Goal: Task Accomplishment & Management: Manage account settings

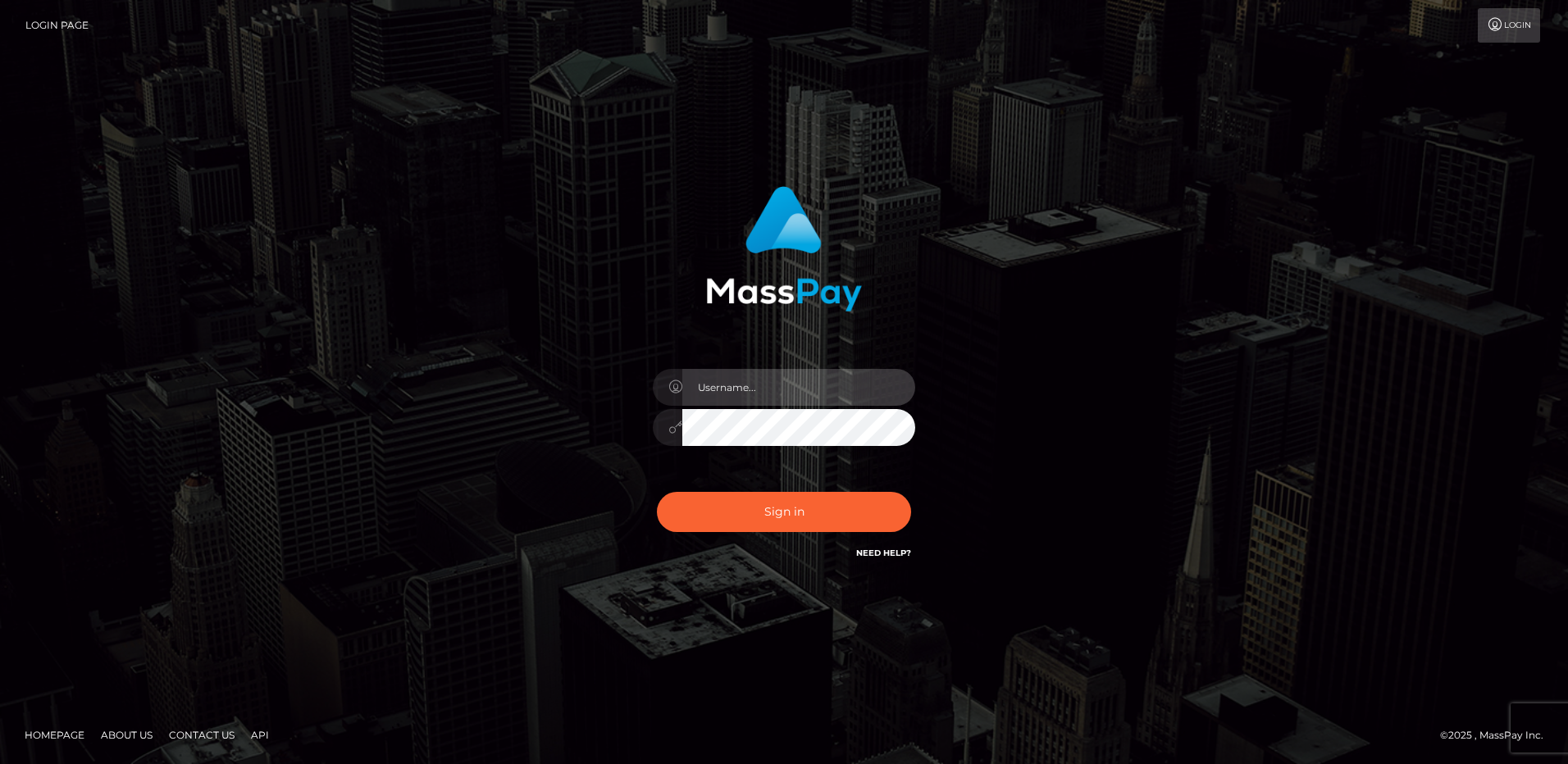
click at [787, 382] on input "text" at bounding box center [798, 387] width 233 height 37
type input "[EMAIL_ADDRESS][DOMAIN_NAME]"
click at [656, 492] on button "Sign in" at bounding box center [783, 512] width 254 height 40
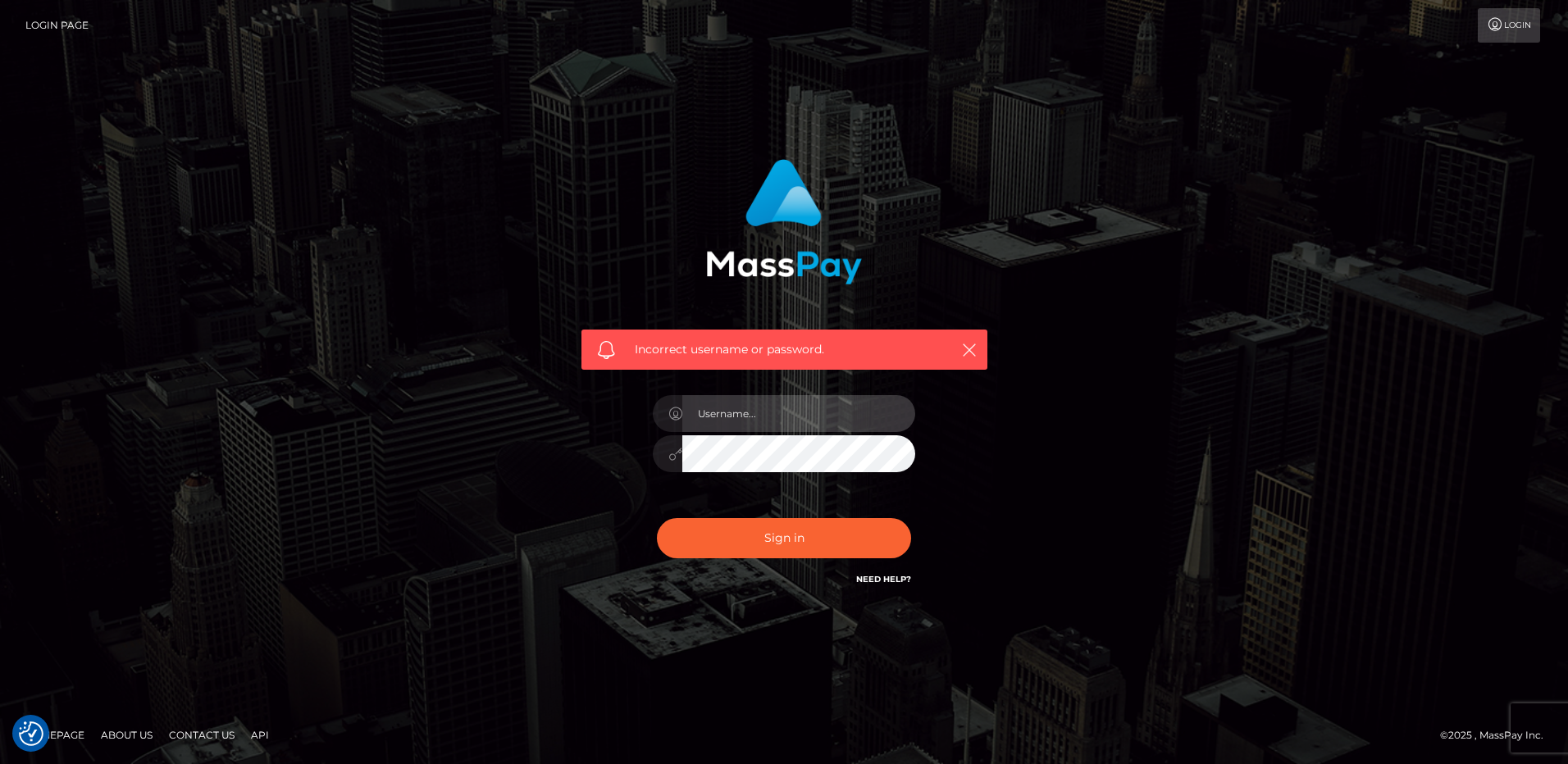
drag, startPoint x: 0, startPoint y: 0, endPoint x: 772, endPoint y: 421, distance: 879.3
click at [772, 421] on input "text" at bounding box center [798, 413] width 233 height 37
type input "[EMAIL_ADDRESS][DOMAIN_NAME]"
click at [656, 518] on button "Sign in" at bounding box center [783, 538] width 254 height 40
click at [794, 407] on input "text" at bounding box center [798, 413] width 233 height 37
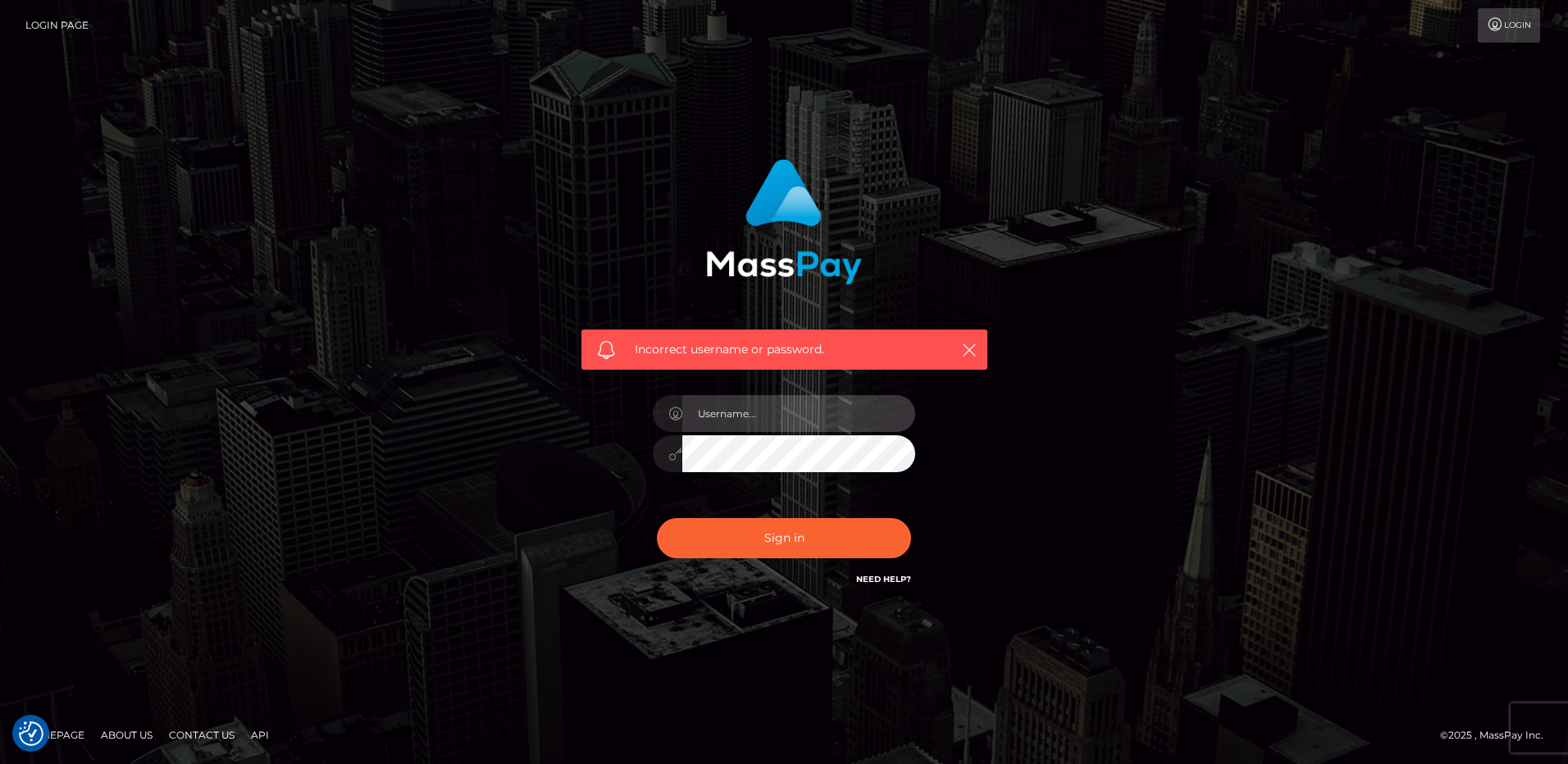
type input "[EMAIL_ADDRESS][DOMAIN_NAME]"
click at [656, 518] on button "Sign in" at bounding box center [783, 538] width 254 height 40
click at [773, 410] on input "text" at bounding box center [798, 413] width 233 height 37
type input "[EMAIL_ADDRESS][DOMAIN_NAME]"
click at [903, 575] on link "Need Help?" at bounding box center [884, 579] width 55 height 11
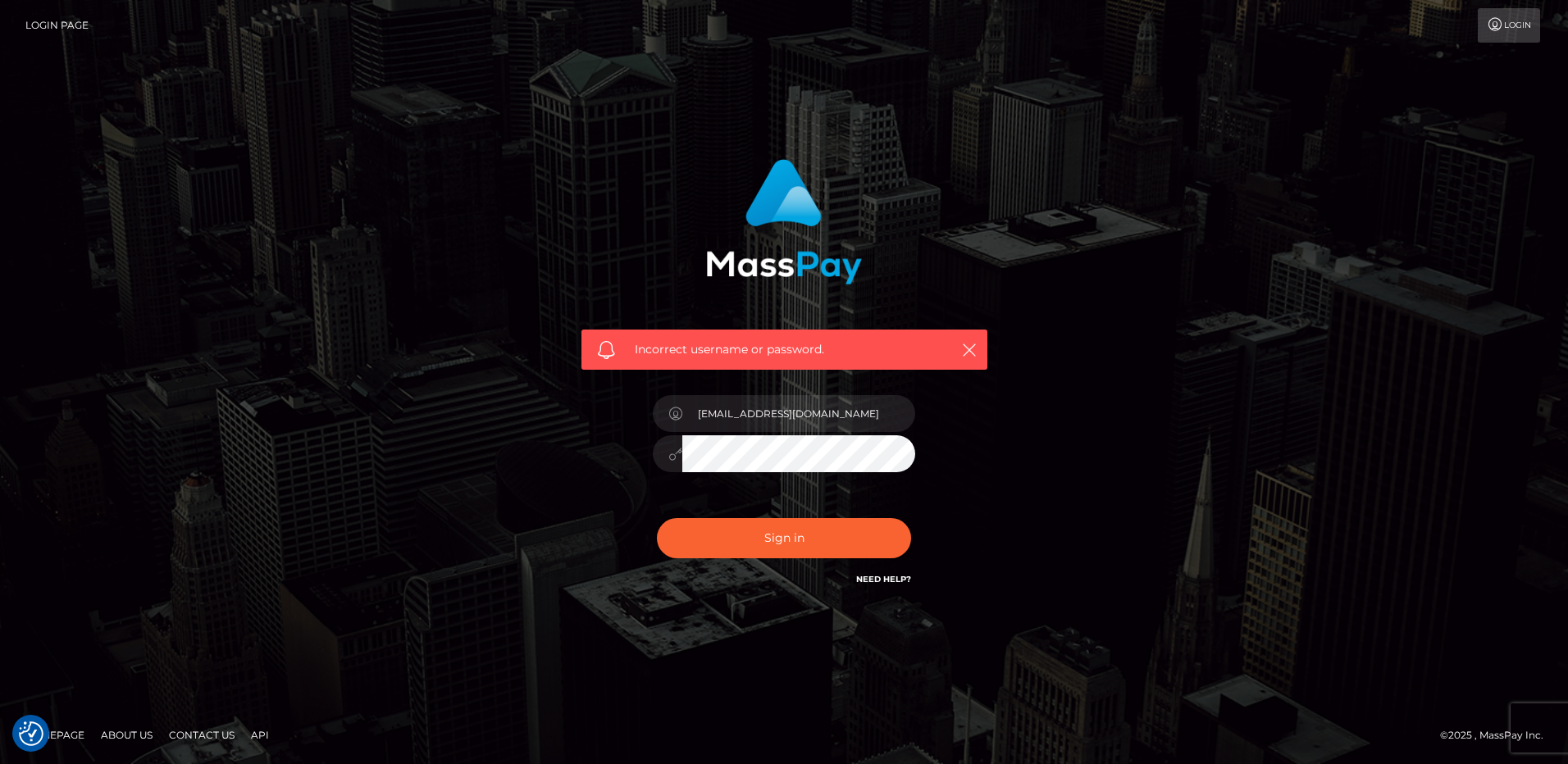
click at [1501, 23] on icon at bounding box center [1495, 24] width 17 height 13
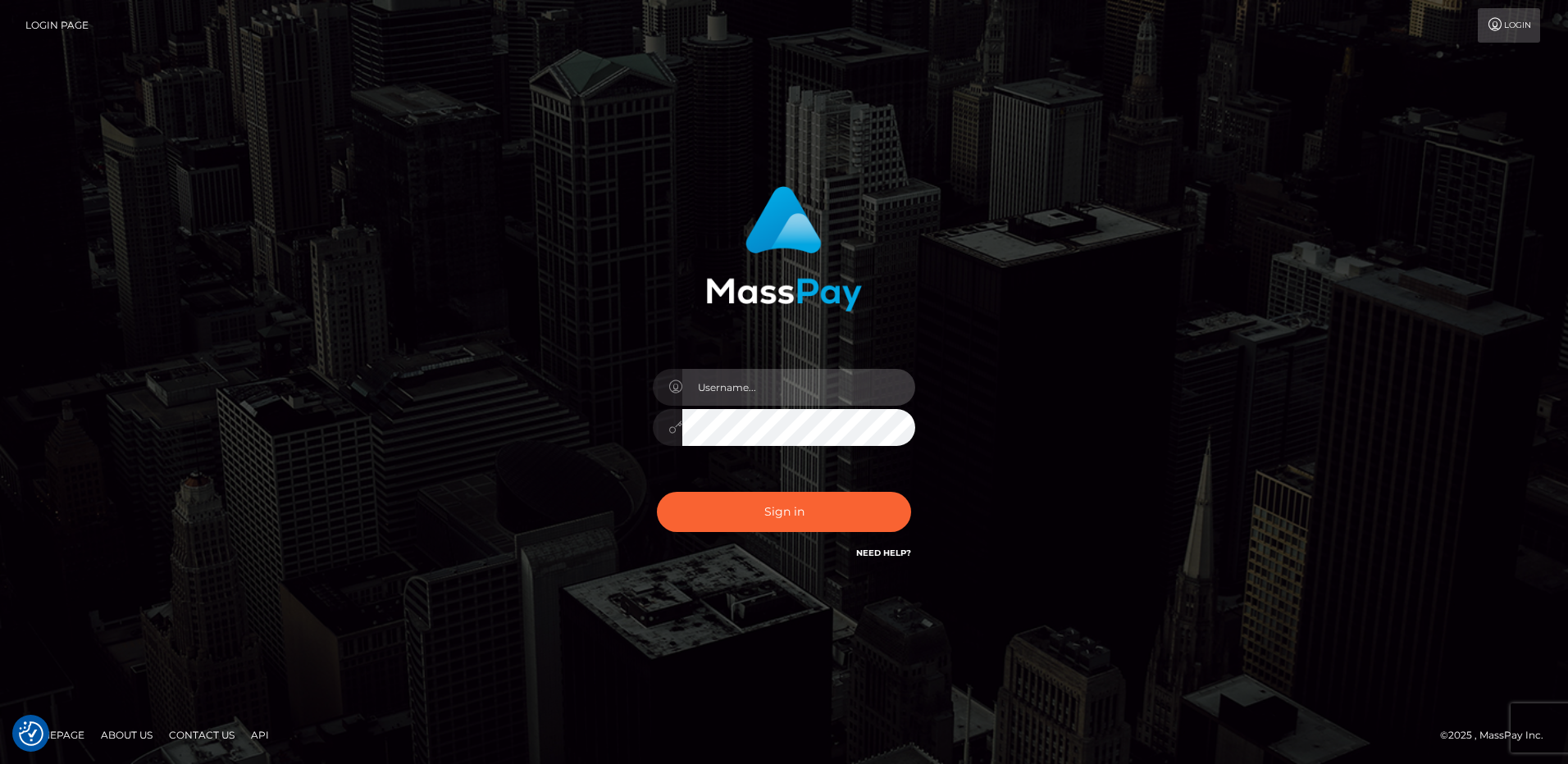
click at [754, 376] on input "text" at bounding box center [798, 387] width 233 height 37
type input "[EMAIL_ADDRESS][DOMAIN_NAME]"
click at [656, 492] on button "Sign in" at bounding box center [783, 512] width 254 height 40
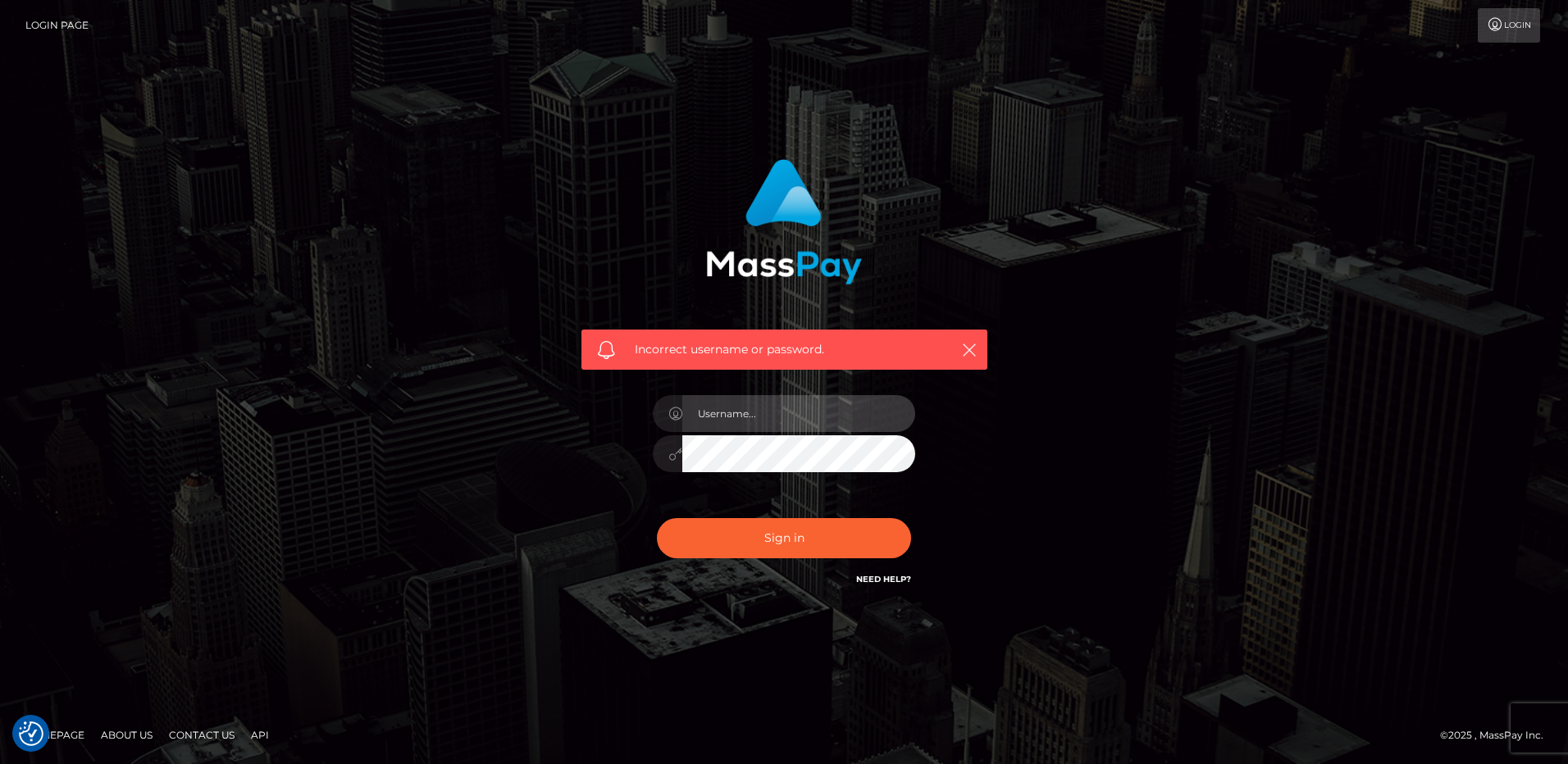
click at [814, 421] on input "text" at bounding box center [798, 413] width 233 height 37
type input "[EMAIL_ADDRESS][DOMAIN_NAME]"
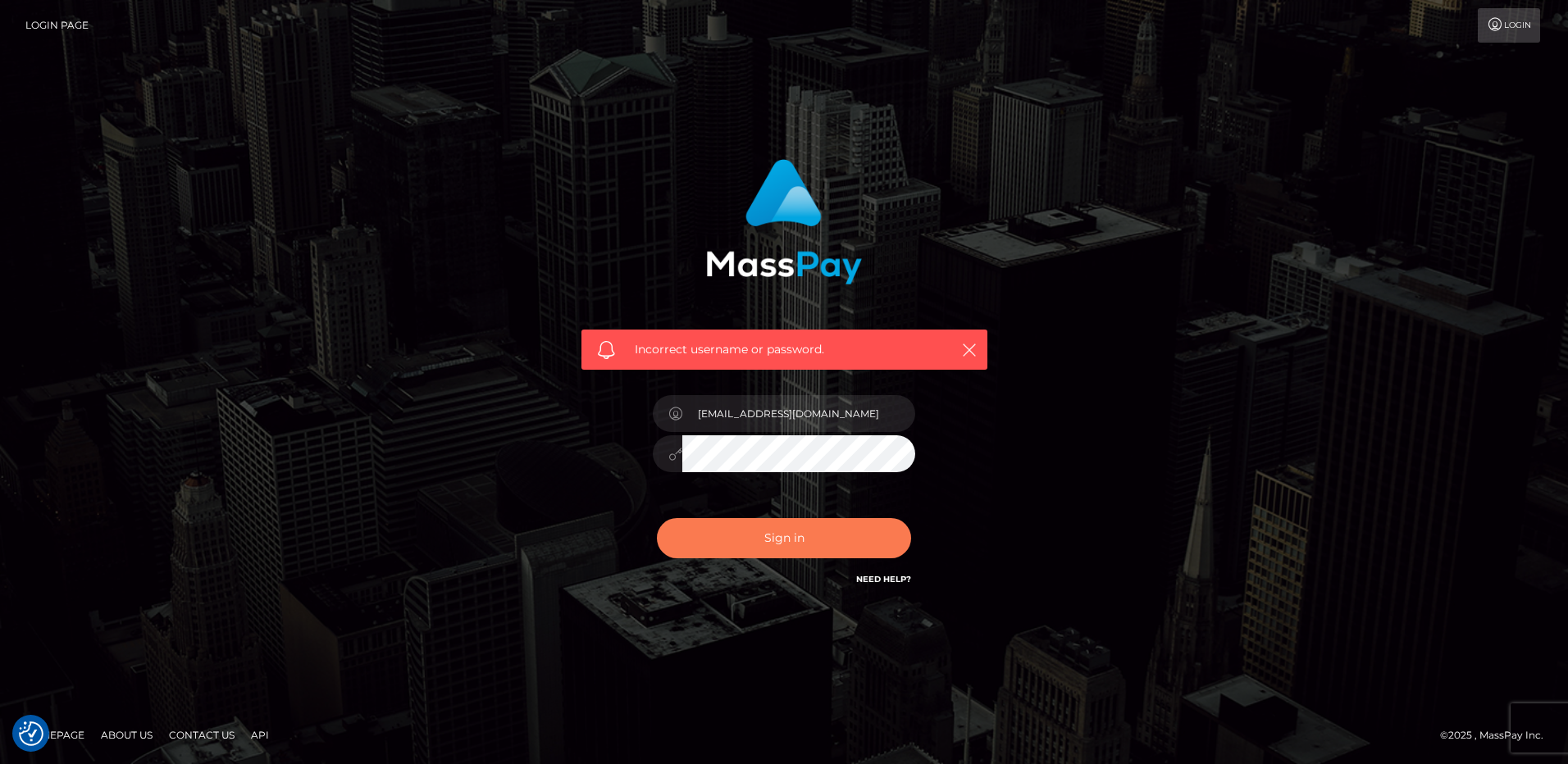
click at [851, 536] on button "Sign in" at bounding box center [783, 538] width 254 height 40
